Goal: Book appointment/travel/reservation

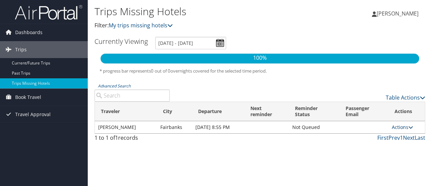
click at [404, 130] on link "Actions" at bounding box center [401, 127] width 21 height 6
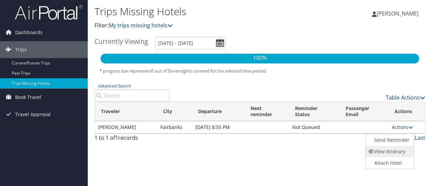
click at [394, 152] on link "View Itinerary" at bounding box center [388, 151] width 47 height 11
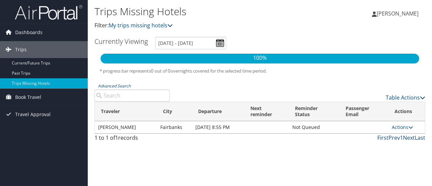
click at [56, 13] on img at bounding box center [48, 12] width 67 height 16
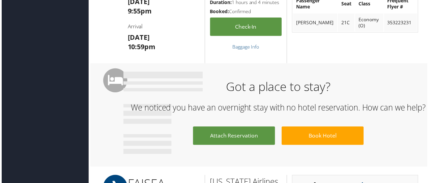
scroll to position [1369, 0]
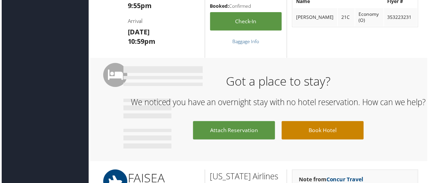
click at [317, 141] on link "Book Hotel" at bounding box center [323, 131] width 83 height 19
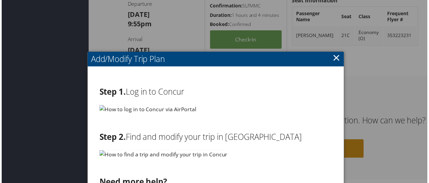
scroll to position [1351, 0]
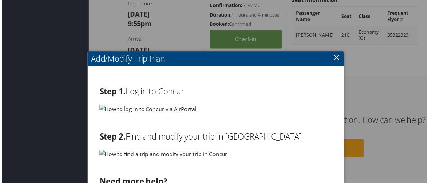
click at [159, 92] on h2 "Step 1. Log in to Concur" at bounding box center [215, 92] width 235 height 11
click at [132, 110] on img at bounding box center [147, 110] width 98 height 8
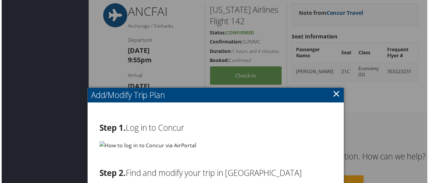
scroll to position [1312, 0]
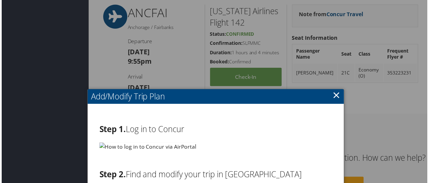
click at [335, 98] on link "×" at bounding box center [337, 95] width 8 height 13
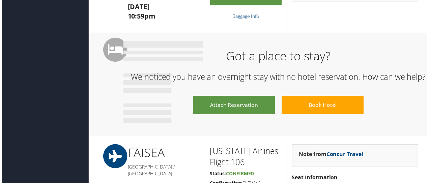
scroll to position [1405, 0]
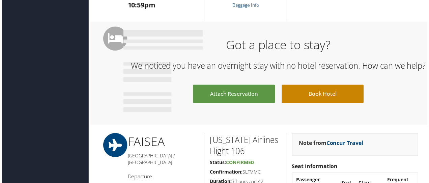
click at [341, 104] on link "Book Hotel" at bounding box center [323, 94] width 83 height 19
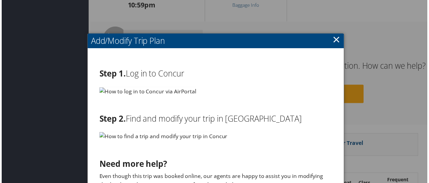
click at [137, 75] on h2 "Step 1. Log in to Concur" at bounding box center [215, 73] width 235 height 11
click at [153, 72] on h2 "Step 1. Log in to Concur" at bounding box center [215, 73] width 235 height 11
click at [129, 92] on img at bounding box center [147, 92] width 98 height 8
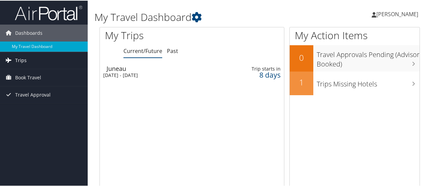
click at [45, 61] on link "Trips" at bounding box center [44, 59] width 88 height 17
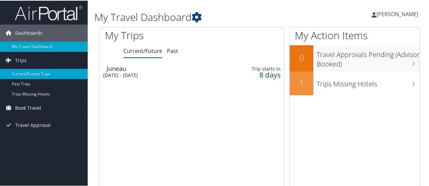
click at [47, 75] on link "Current/Future Trips" at bounding box center [44, 73] width 88 height 10
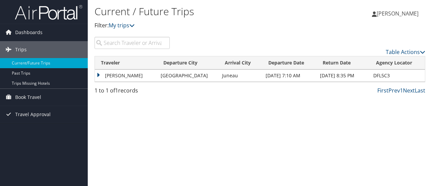
click at [157, 75] on td "[PERSON_NAME]" at bounding box center [126, 75] width 62 height 12
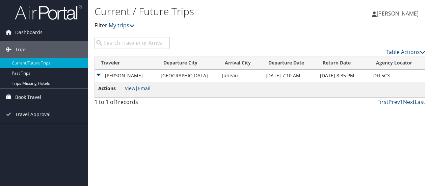
click at [33, 97] on span "Book Travel" at bounding box center [28, 97] width 26 height 17
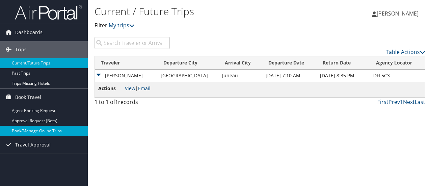
click at [39, 132] on link "Book/Manage Online Trips" at bounding box center [44, 131] width 88 height 10
